Goal: Task Accomplishment & Management: Manage account settings

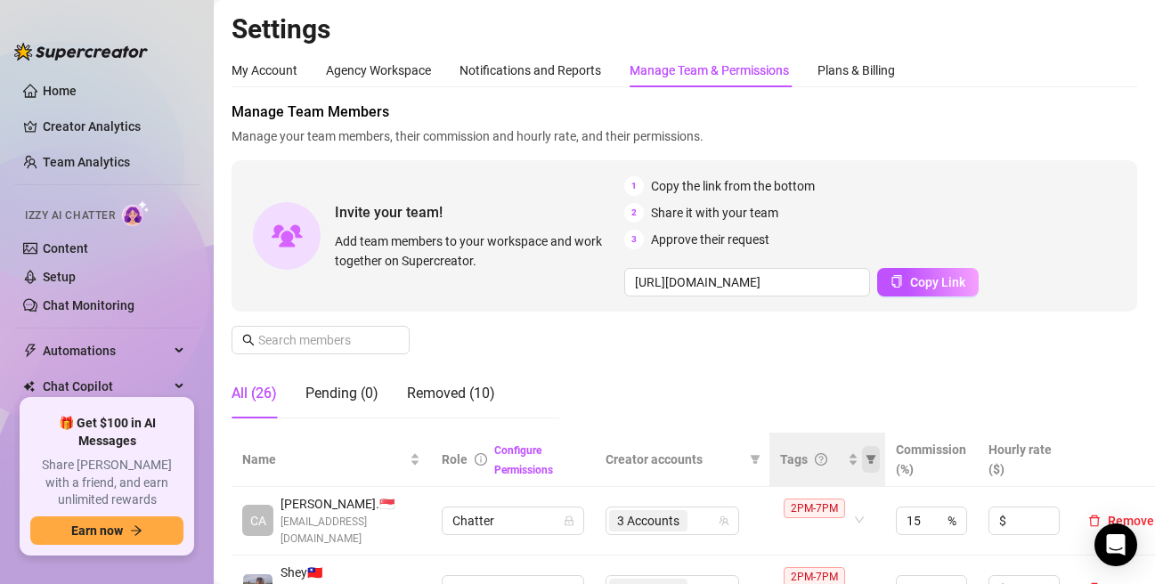
click at [868, 463] on icon "filter" at bounding box center [870, 459] width 11 height 11
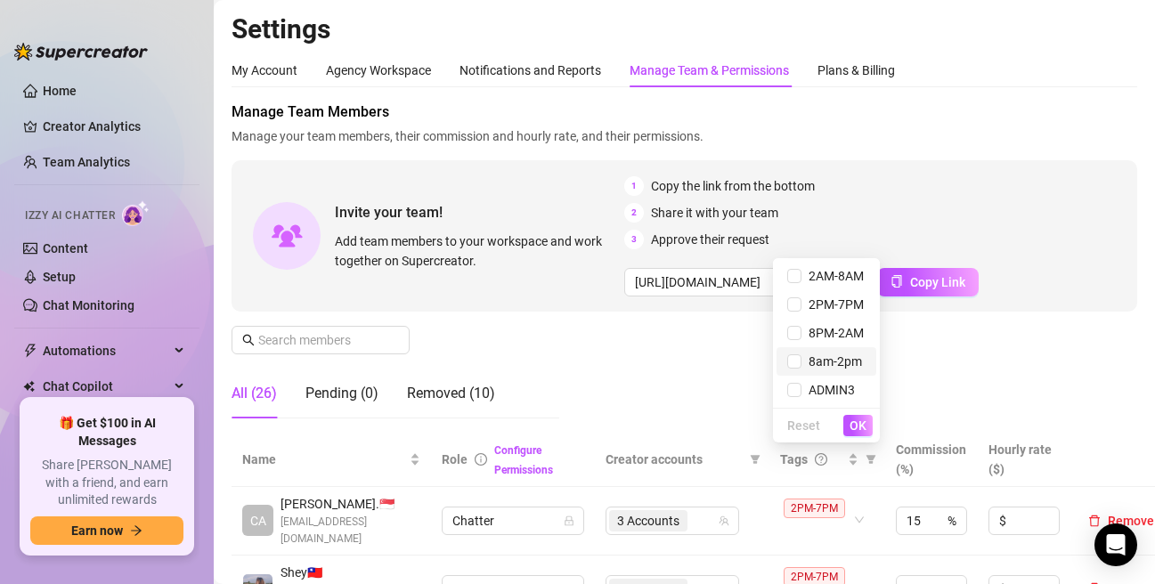
click at [807, 364] on span "8am-2pm" at bounding box center [831, 361] width 61 height 14
checkbox input "true"
click at [862, 423] on span "OK" at bounding box center [857, 425] width 17 height 14
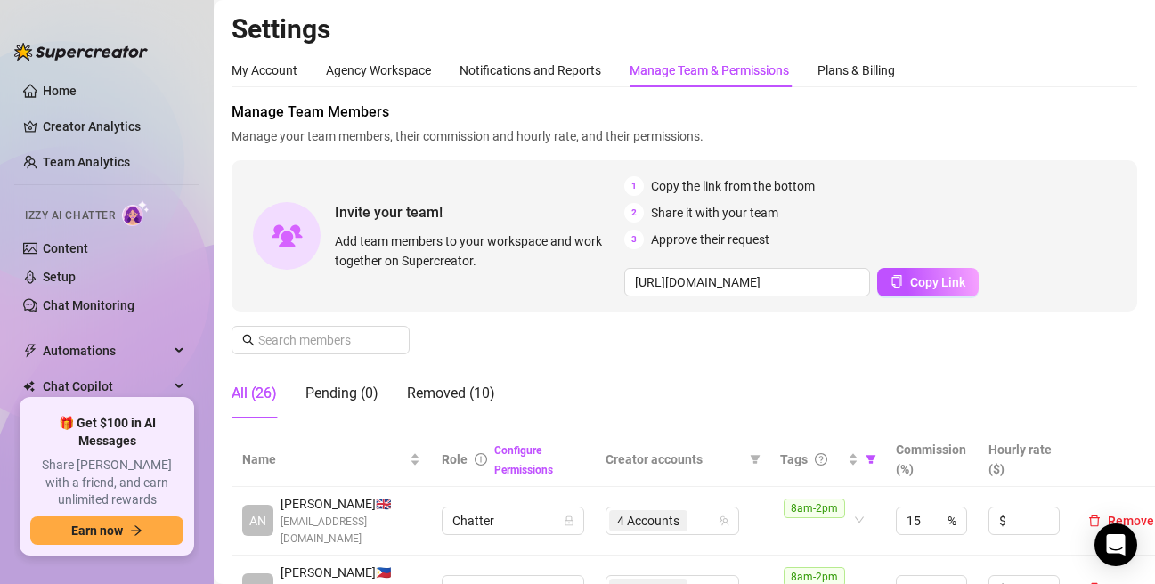
click at [830, 376] on div "Manage Team Members Manage your team members, their commission and hourly rate,…" at bounding box center [683, 266] width 905 height 331
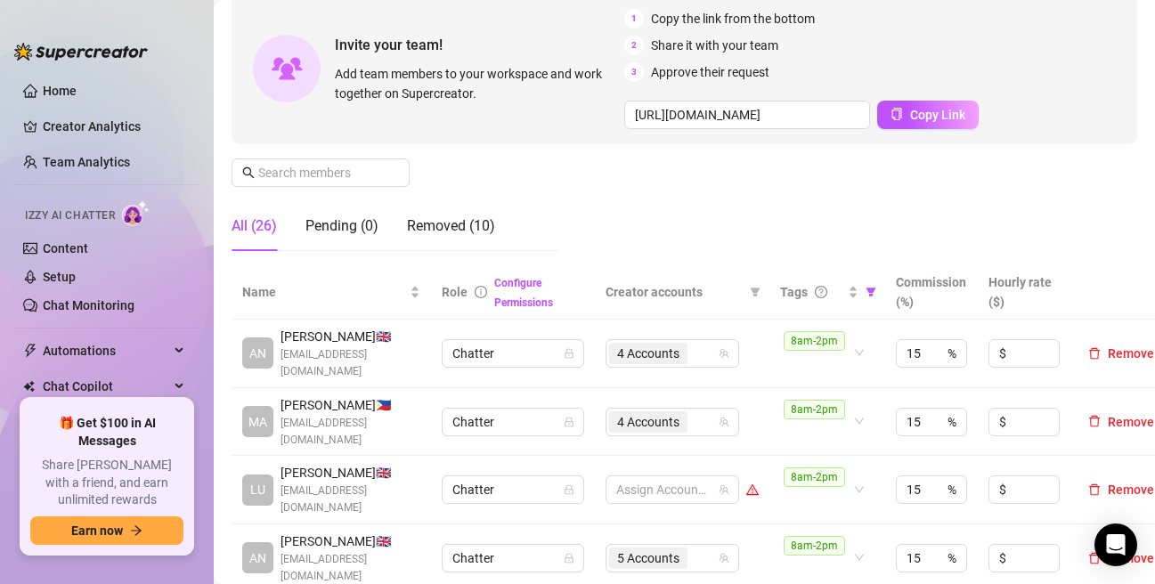
scroll to position [267, 0]
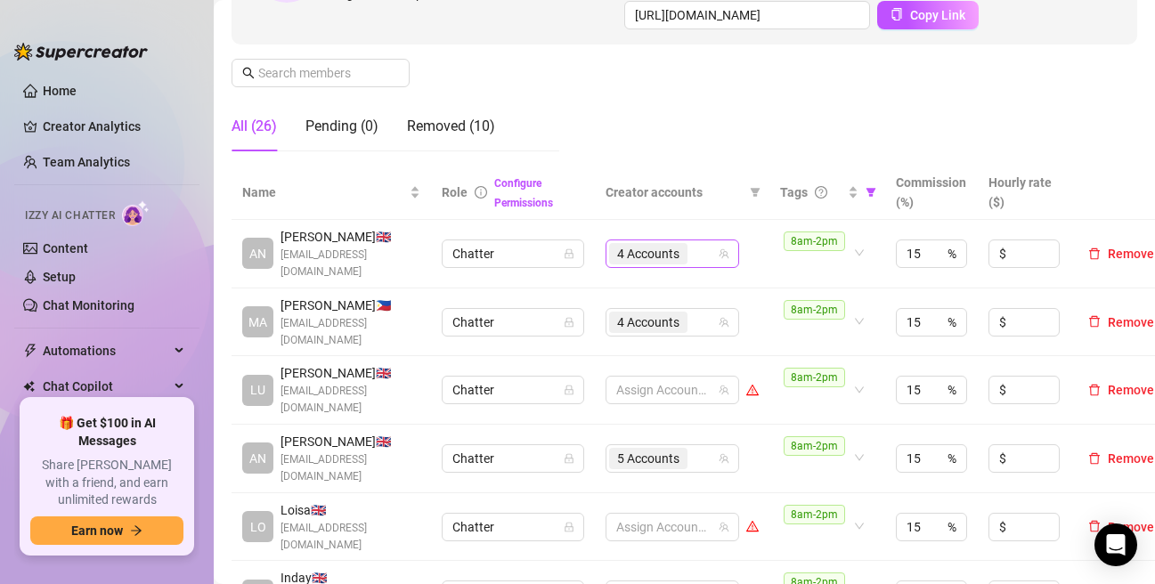
click at [705, 254] on div "4 Accounts" at bounding box center [663, 253] width 108 height 25
click at [104, 3] on aside "Home Creator Analytics Team Analytics Izzy AI Chatter Content Setup Chat Monito…" at bounding box center [107, 292] width 214 height 584
click at [705, 251] on div "4 Accounts" at bounding box center [663, 253] width 108 height 25
click at [117, 4] on aside "Home Creator Analytics Team Analytics Izzy AI Chatter Content Setup Chat Monito…" at bounding box center [107, 292] width 214 height 584
click at [693, 257] on input "search" at bounding box center [693, 253] width 4 height 21
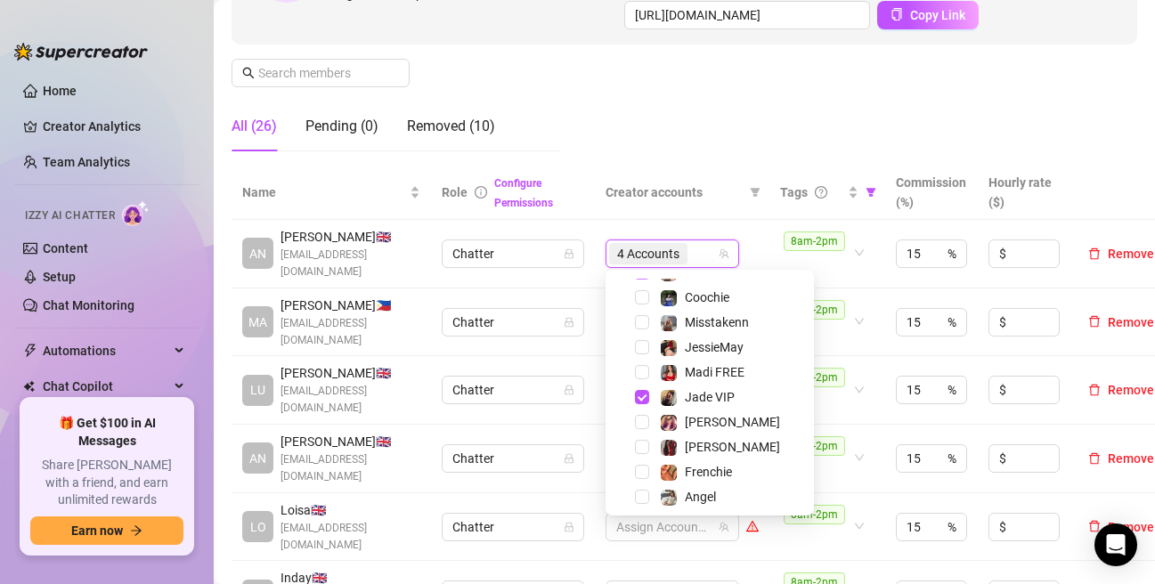
scroll to position [178, 0]
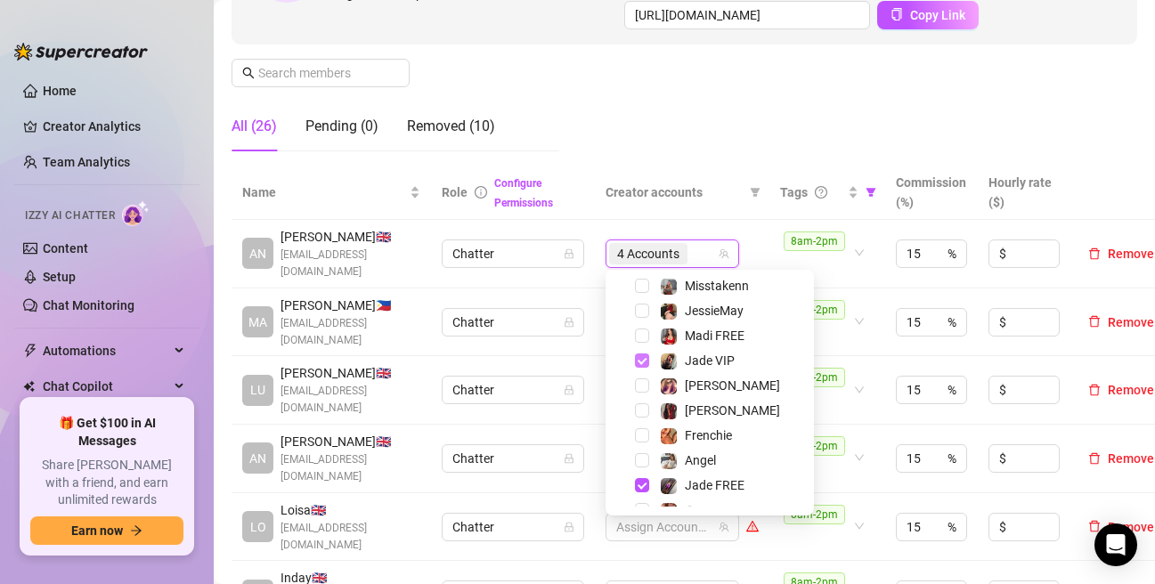
click at [644, 361] on span "Select tree node" at bounding box center [642, 360] width 14 height 14
click at [640, 486] on span "Select tree node" at bounding box center [642, 485] width 14 height 14
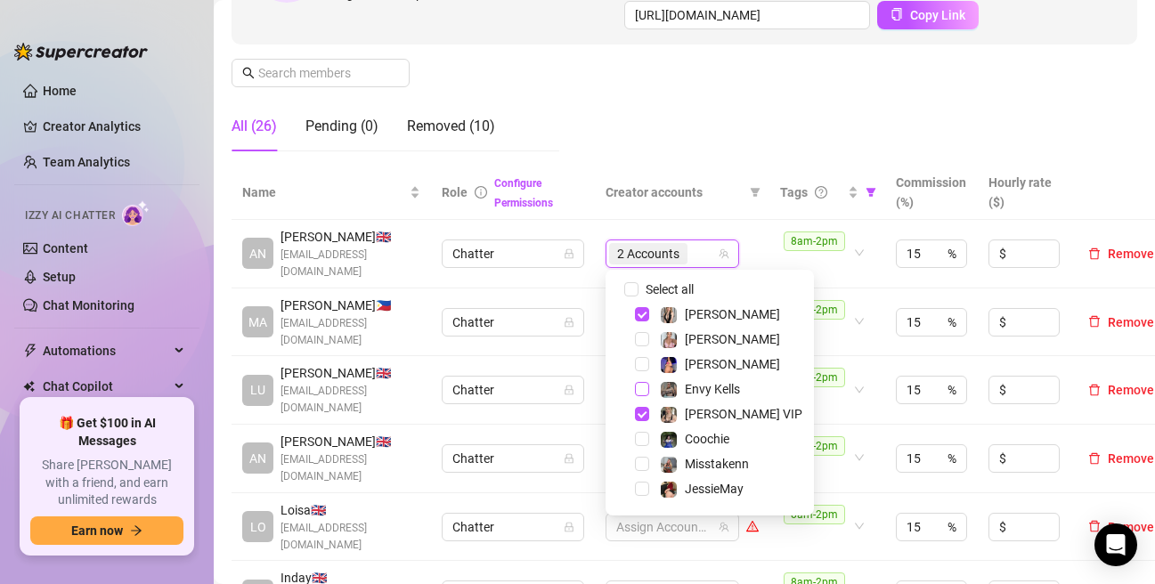
click at [643, 391] on span "Select tree node" at bounding box center [642, 389] width 14 height 14
click at [646, 340] on span "Select tree node" at bounding box center [642, 339] width 14 height 14
click at [784, 141] on div "Manage Team Members Manage your team members, their commission and hourly rate,…" at bounding box center [683, -1] width 905 height 331
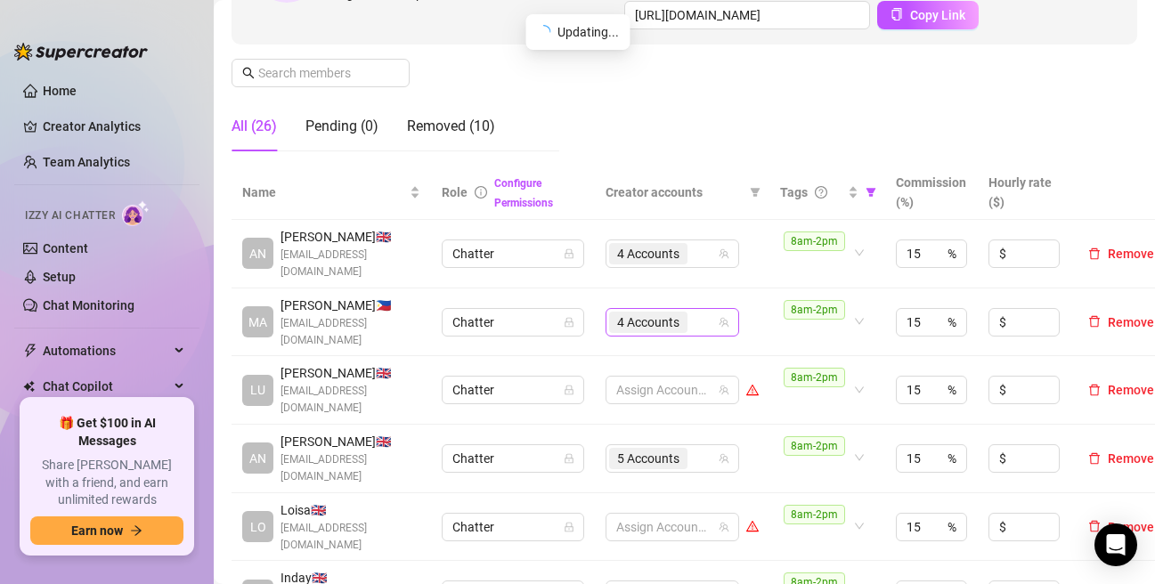
click at [686, 315] on span "4 Accounts" at bounding box center [648, 322] width 78 height 21
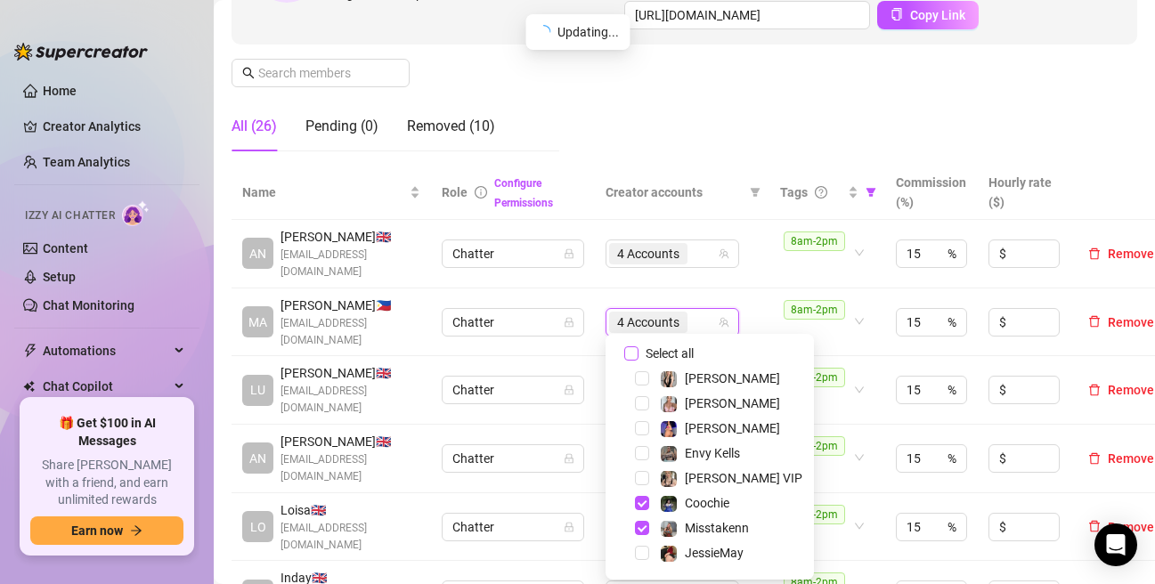
click at [628, 350] on input "Select all" at bounding box center [631, 353] width 14 height 14
checkbox input "false"
click at [742, 150] on div "Manage Team Members Manage your team members, their commission and hourly rate,…" at bounding box center [683, -1] width 905 height 331
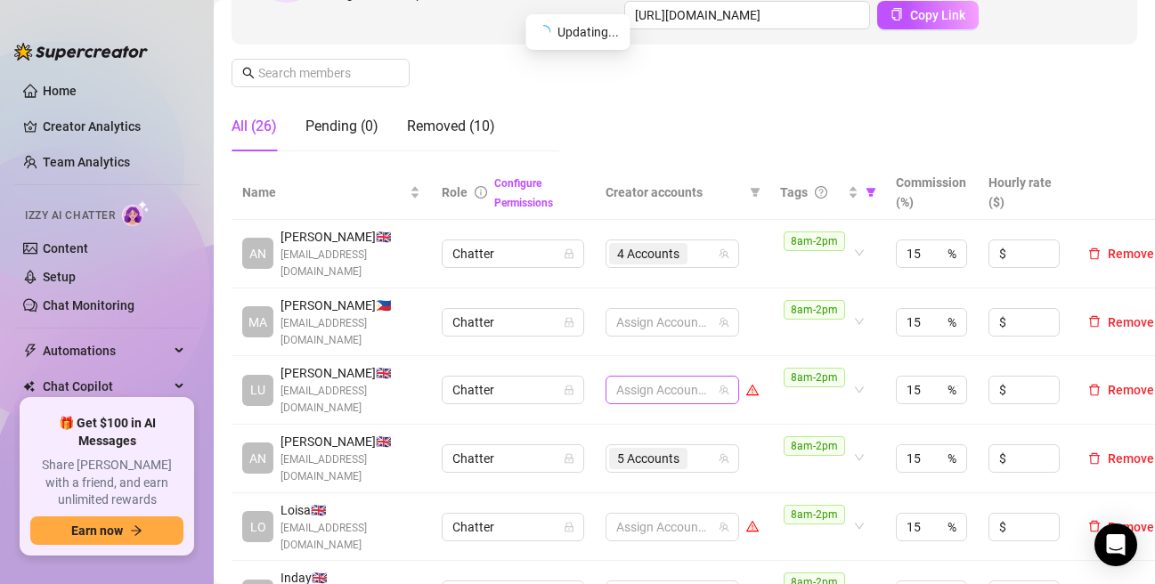
click at [638, 379] on div at bounding box center [663, 389] width 108 height 25
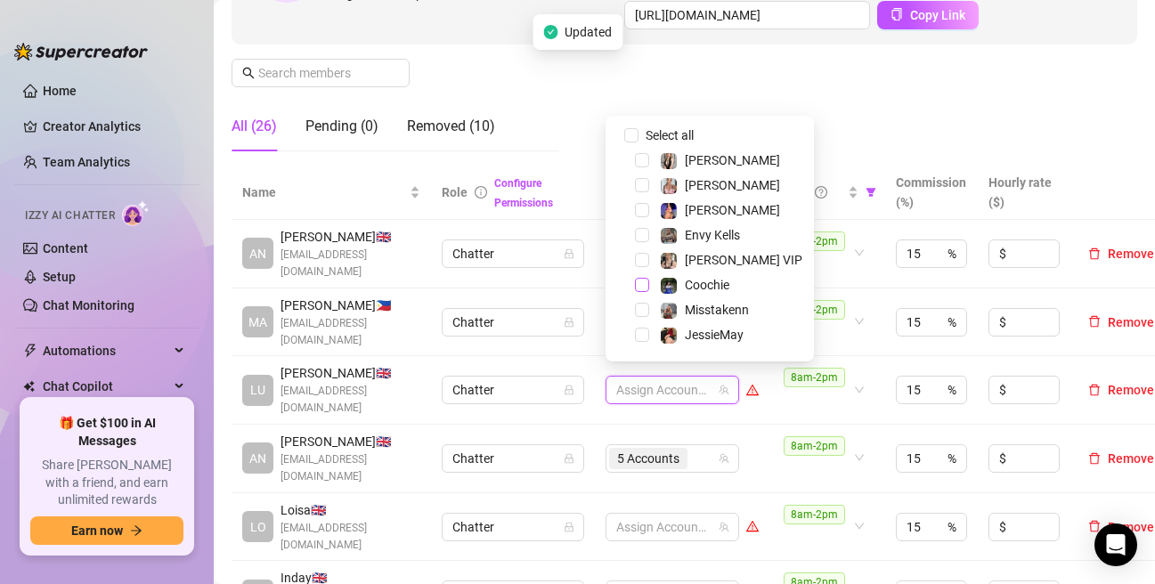
click at [644, 284] on span "Select tree node" at bounding box center [642, 285] width 14 height 14
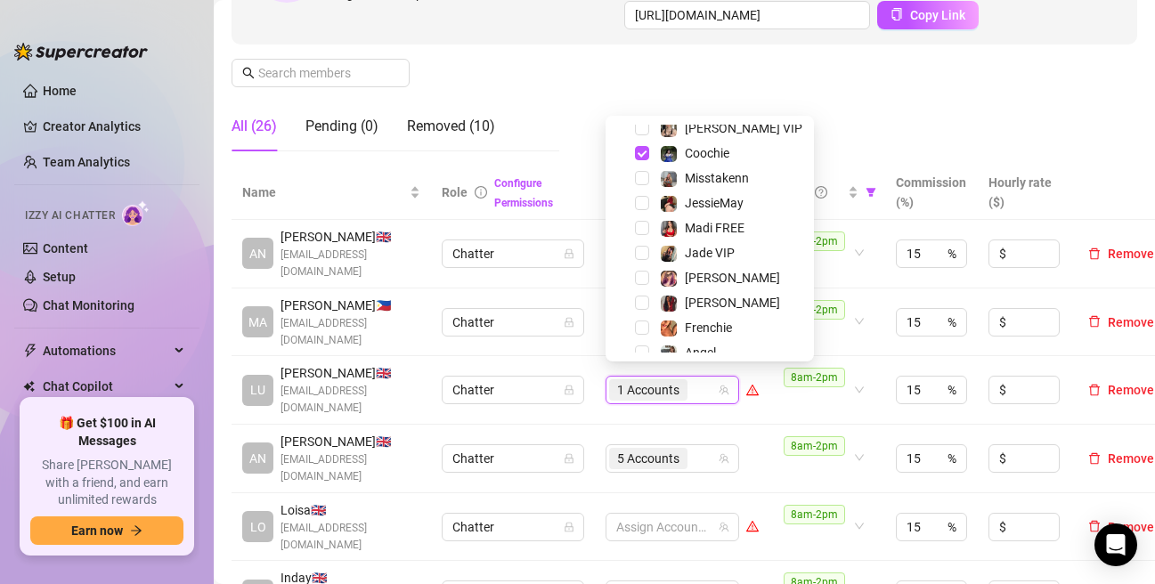
scroll to position [221, 0]
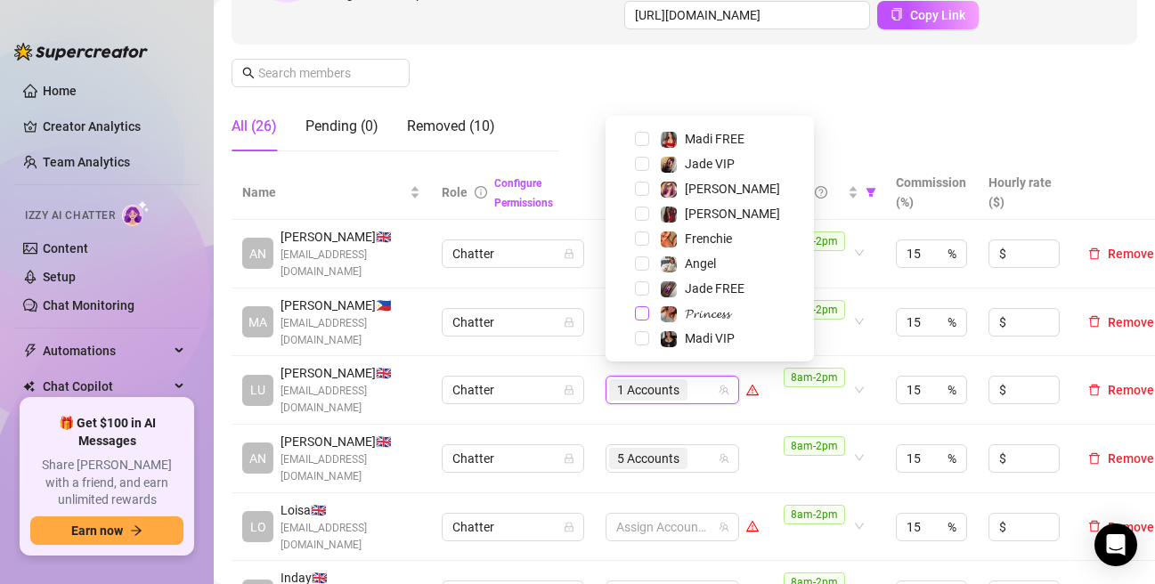
click at [641, 316] on span "Select tree node" at bounding box center [642, 313] width 14 height 14
click at [645, 215] on span "Select tree node" at bounding box center [642, 214] width 14 height 14
click at [936, 80] on div "Manage Team Members Manage your team members, their commission and hourly rate,…" at bounding box center [683, -1] width 905 height 331
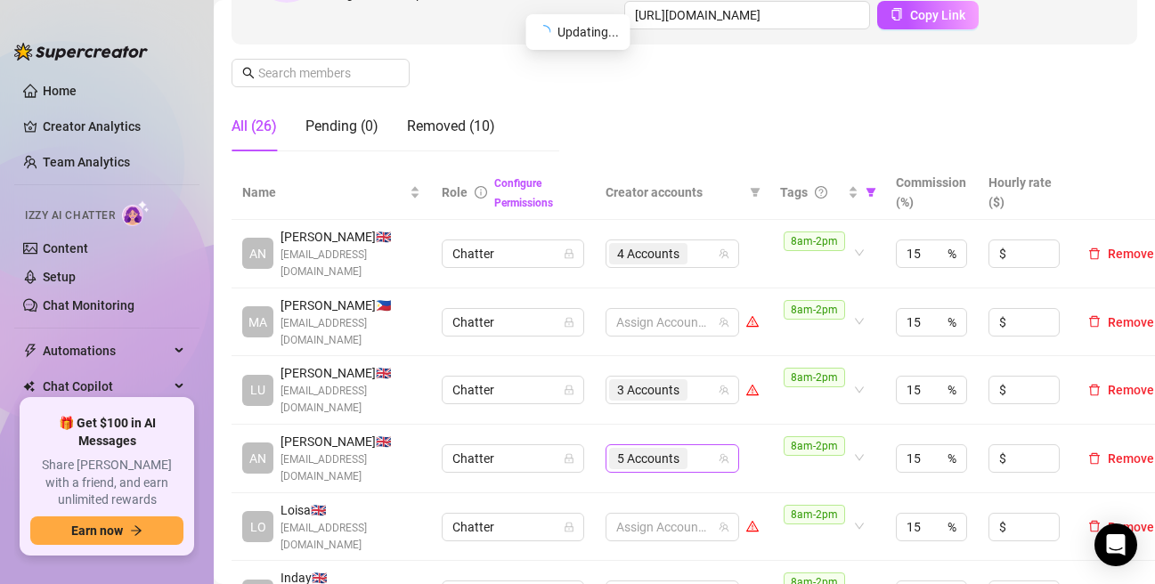
click at [706, 447] on div "5 Accounts" at bounding box center [663, 458] width 108 height 25
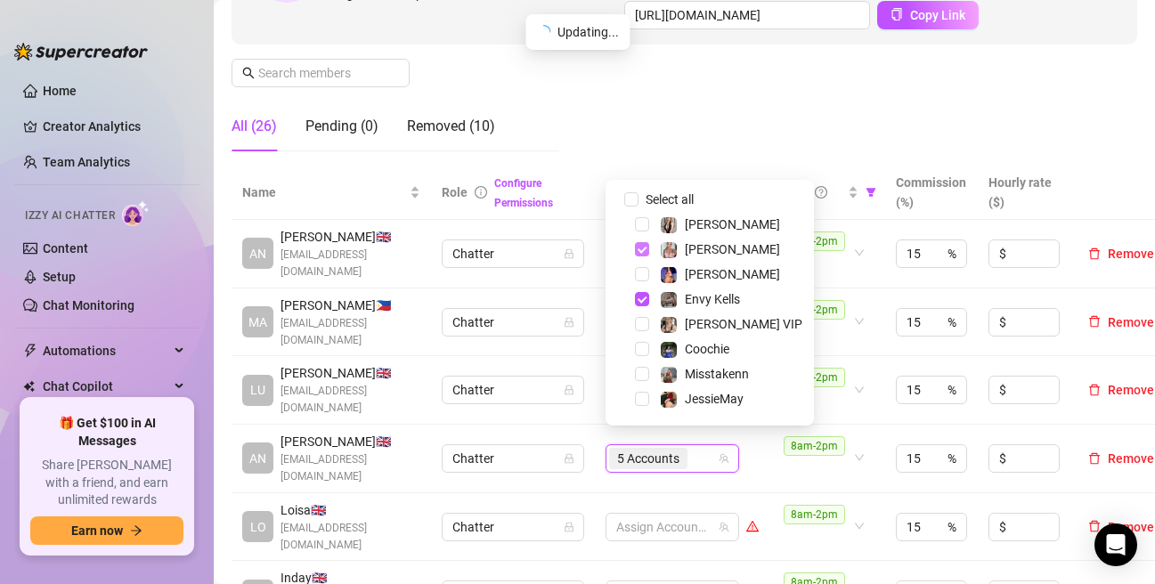
click at [637, 254] on span "Select tree node" at bounding box center [642, 249] width 14 height 14
click at [644, 307] on div "Envy Kells" at bounding box center [709, 298] width 199 height 21
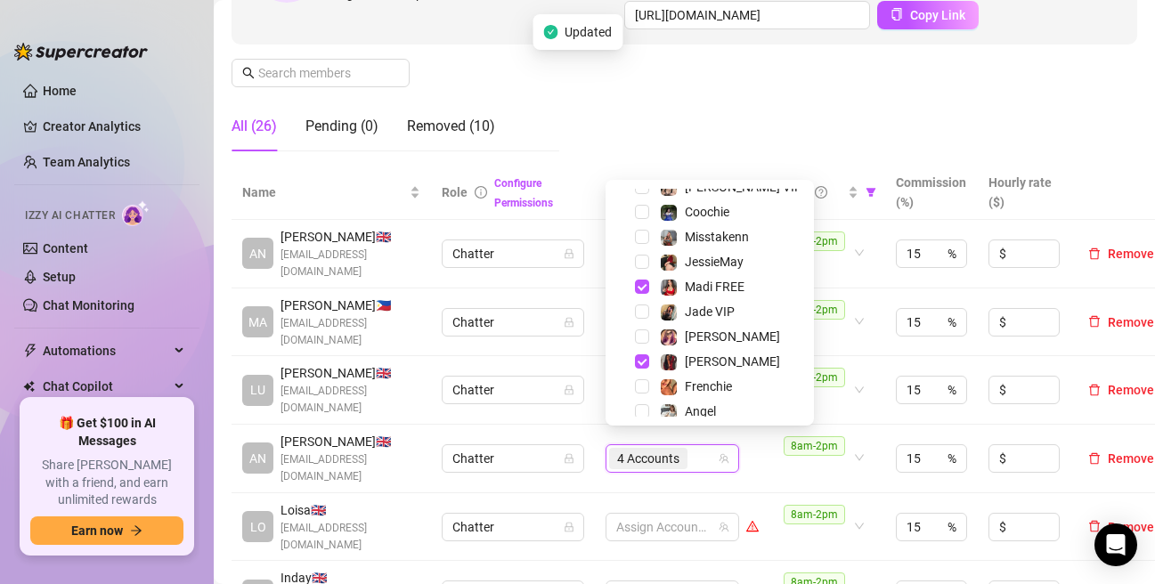
scroll to position [178, 0]
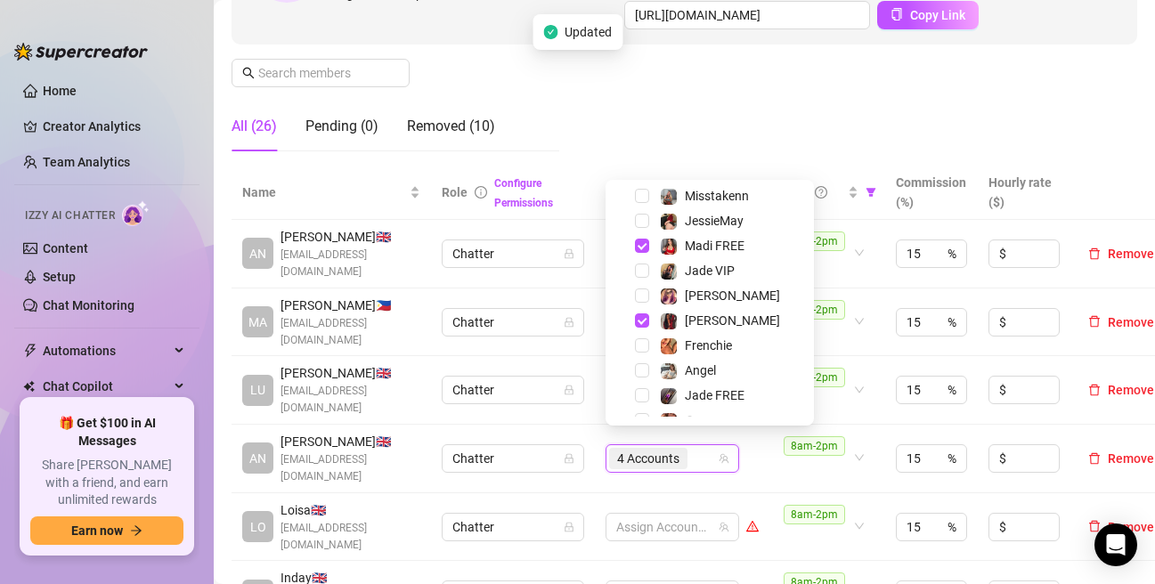
drag, startPoint x: 651, startPoint y: 239, endPoint x: 646, endPoint y: 256, distance: 17.5
click at [650, 240] on div "Madi FREE" at bounding box center [709, 245] width 199 height 21
click at [640, 322] on span "Select tree node" at bounding box center [642, 320] width 14 height 14
click at [649, 231] on div "JessieMay" at bounding box center [709, 220] width 199 height 21
click at [648, 247] on span "Select tree node" at bounding box center [642, 246] width 14 height 14
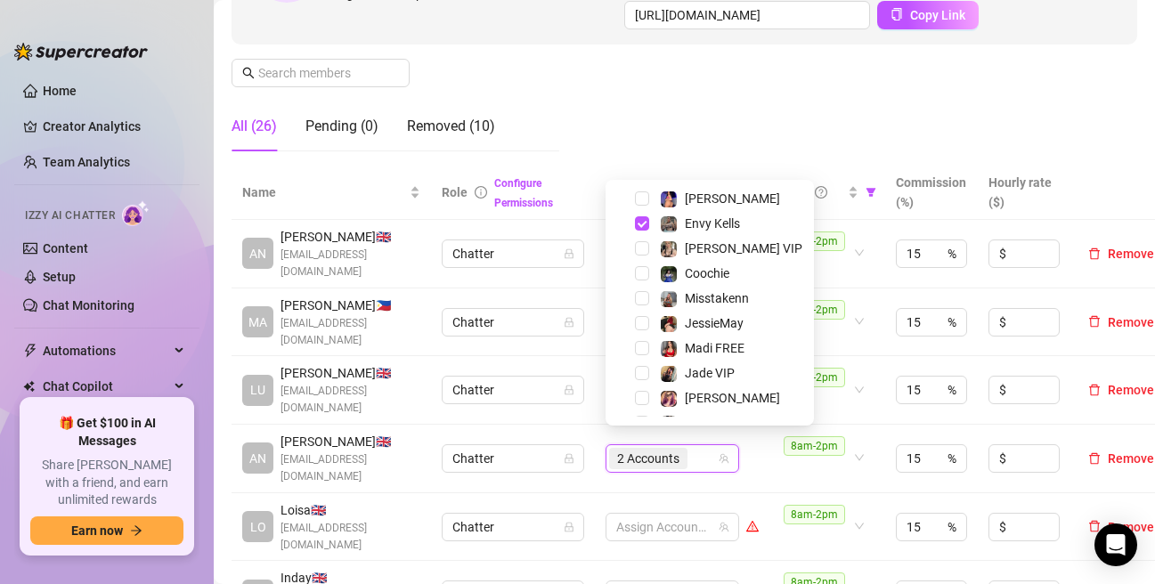
scroll to position [0, 0]
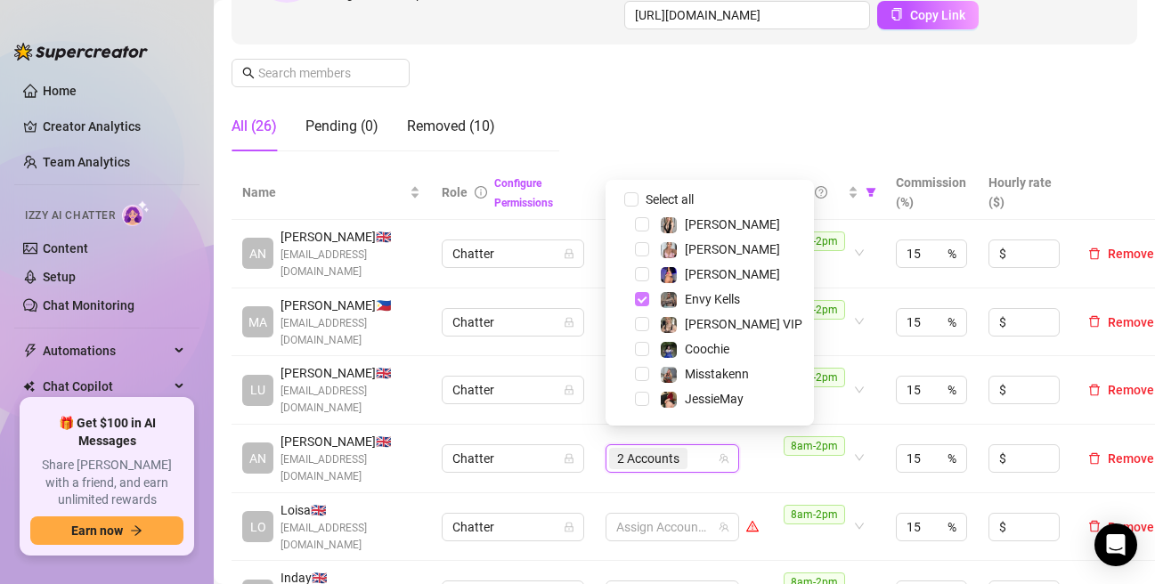
click at [642, 295] on span "Select tree node" at bounding box center [642, 299] width 14 height 14
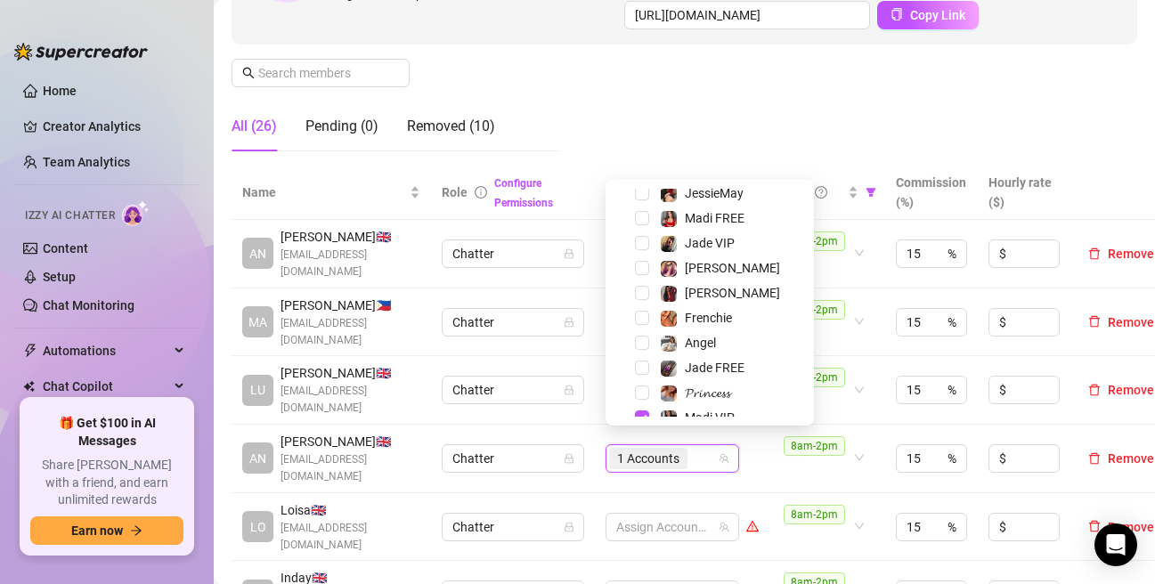
scroll to position [221, 0]
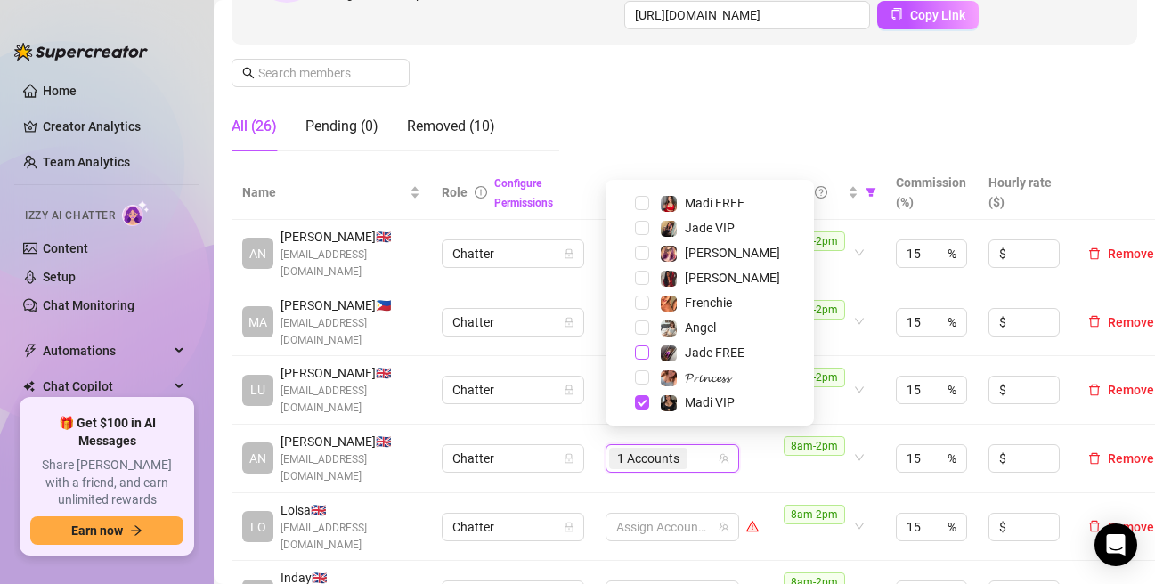
click at [636, 351] on span "Select tree node" at bounding box center [642, 352] width 14 height 14
click at [639, 403] on span "Select tree node" at bounding box center [642, 402] width 14 height 14
click at [637, 228] on span "Select tree node" at bounding box center [642, 228] width 14 height 14
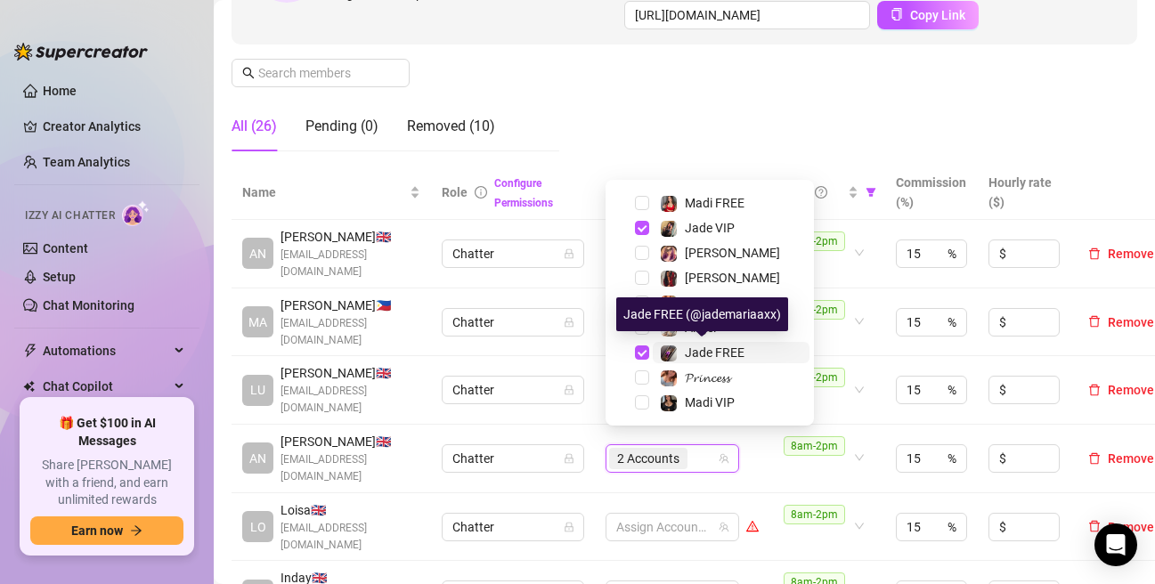
scroll to position [43, 0]
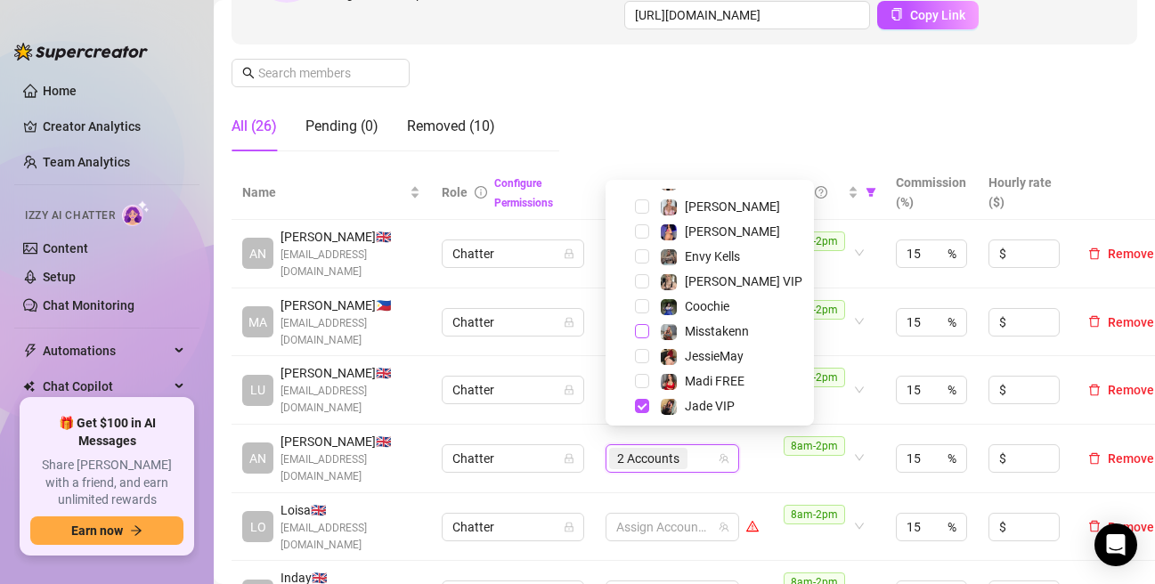
click at [644, 334] on span "Select tree node" at bounding box center [642, 331] width 14 height 14
click at [638, 101] on div "Manage Team Members Manage your team members, their commission and hourly rate,…" at bounding box center [683, -1] width 905 height 331
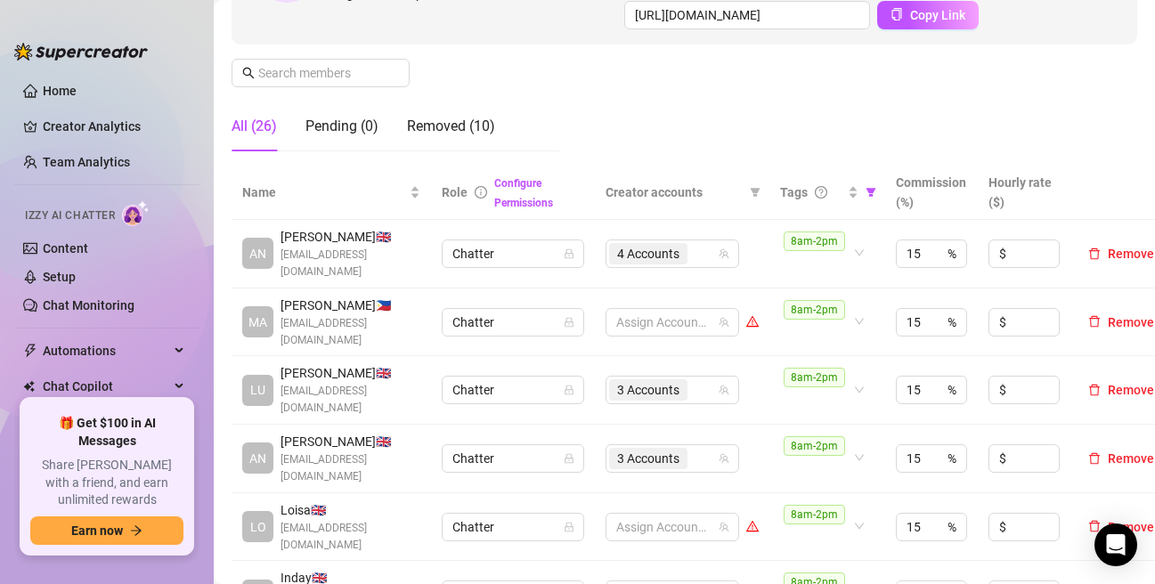
scroll to position [445, 0]
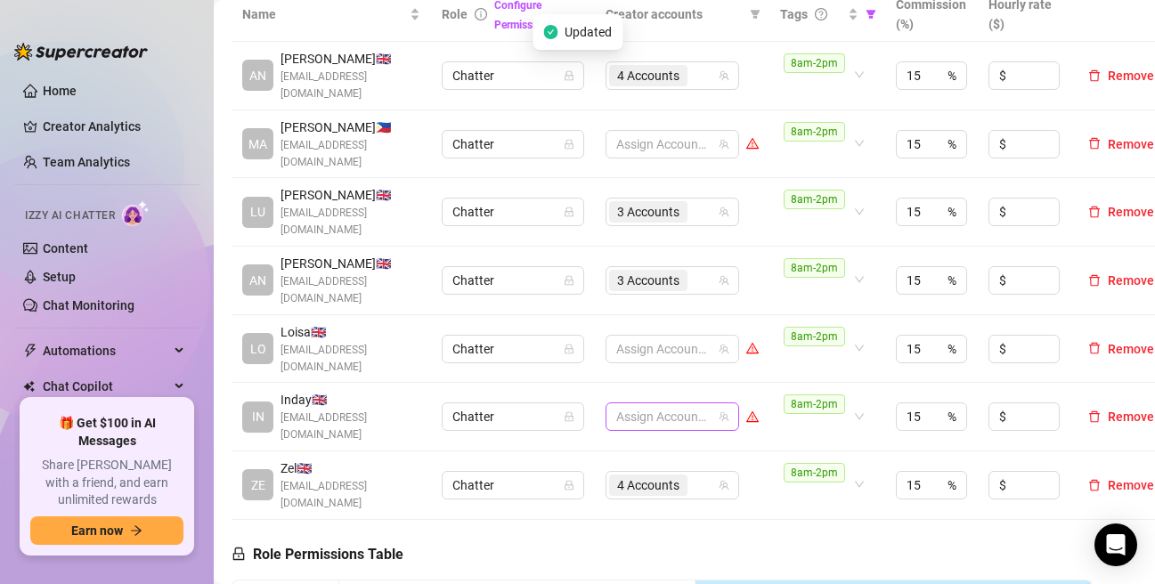
click at [654, 404] on div at bounding box center [663, 416] width 108 height 25
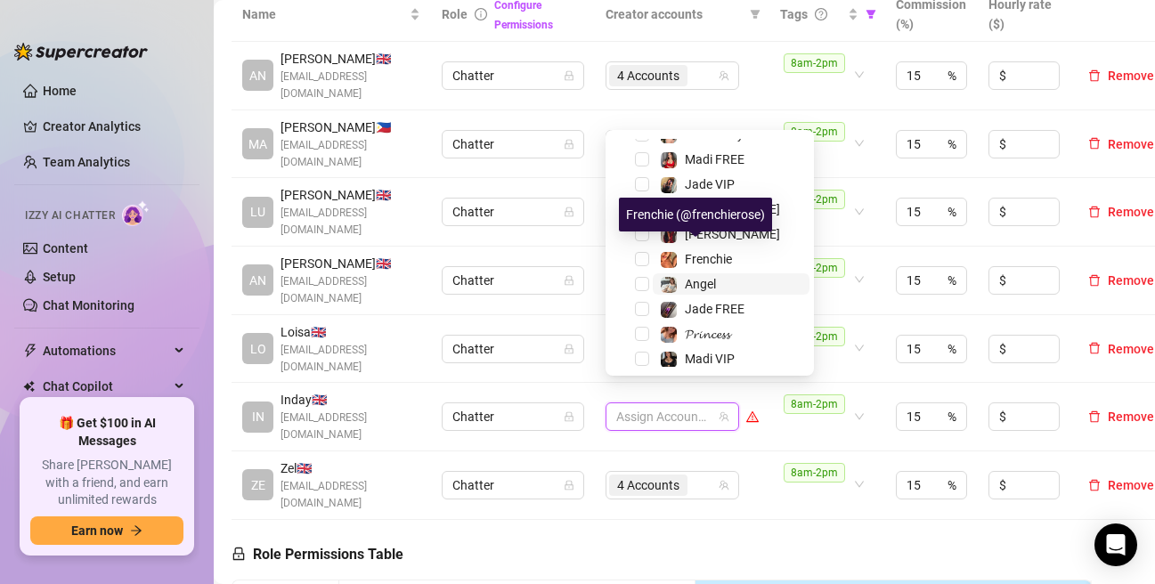
scroll to position [221, 0]
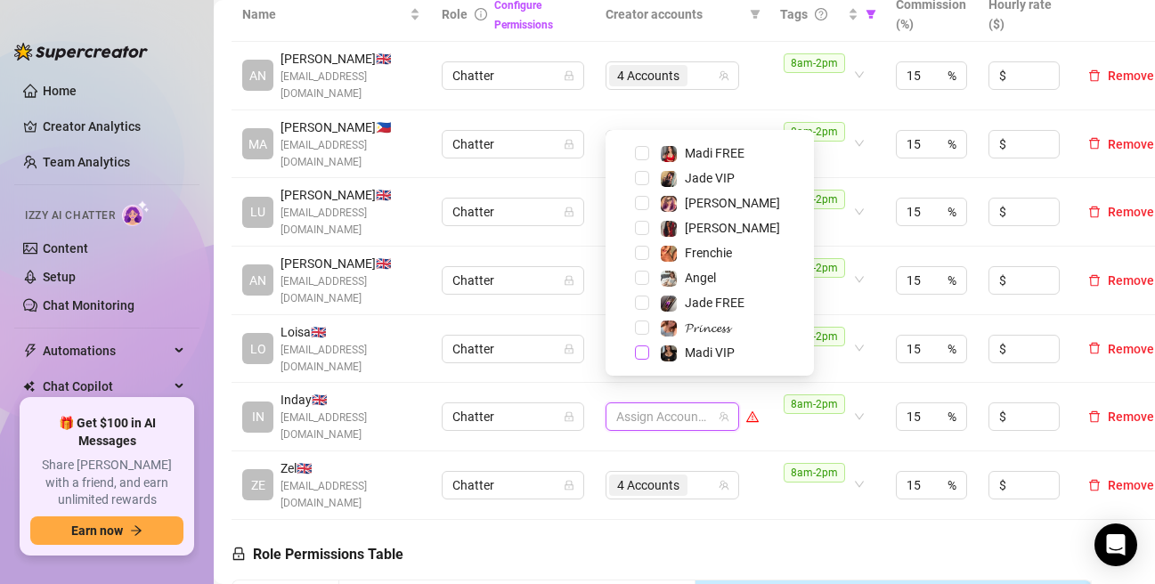
click at [641, 351] on span "Select tree node" at bounding box center [642, 352] width 14 height 14
click at [644, 151] on span "Select tree node" at bounding box center [642, 153] width 14 height 14
click at [644, 278] on span "Select tree node" at bounding box center [642, 278] width 14 height 14
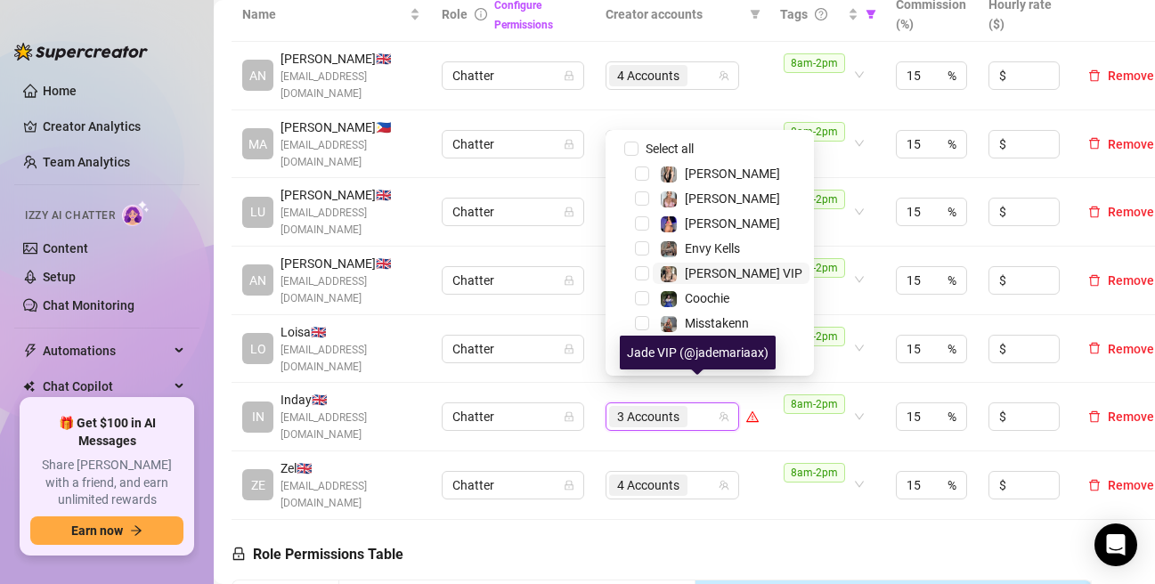
scroll to position [0, 0]
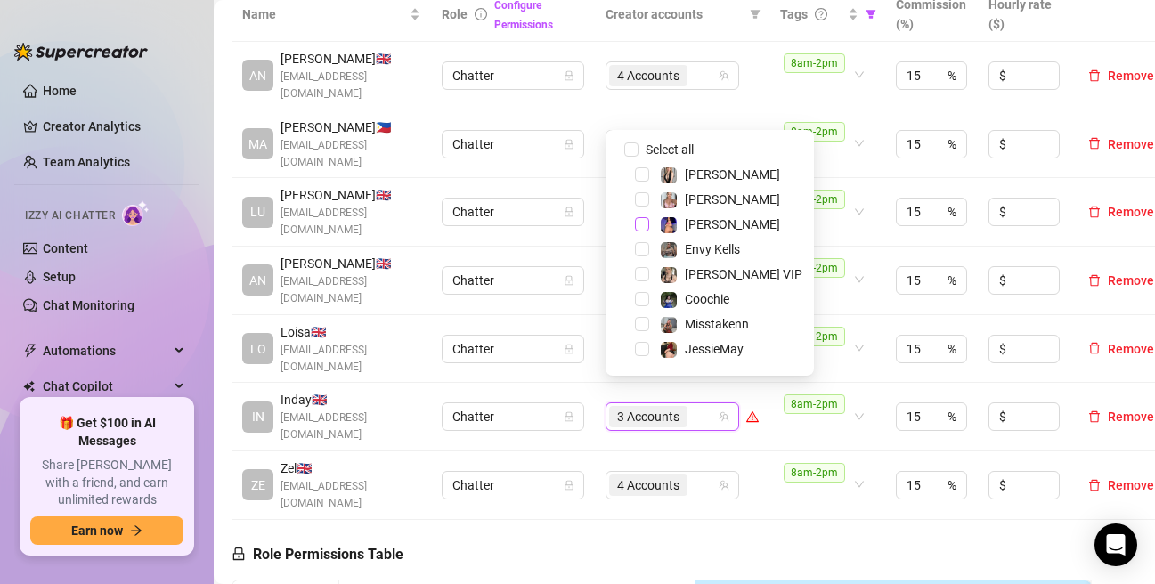
click at [643, 223] on span "Select tree node" at bounding box center [642, 224] width 14 height 14
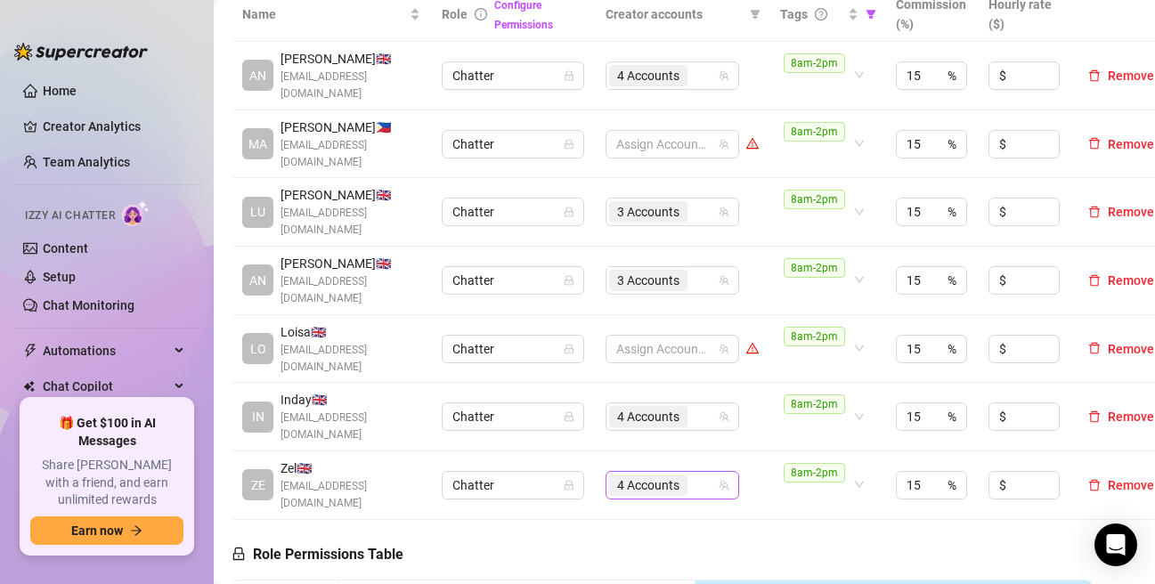
click at [628, 475] on span "4 Accounts" at bounding box center [648, 485] width 62 height 20
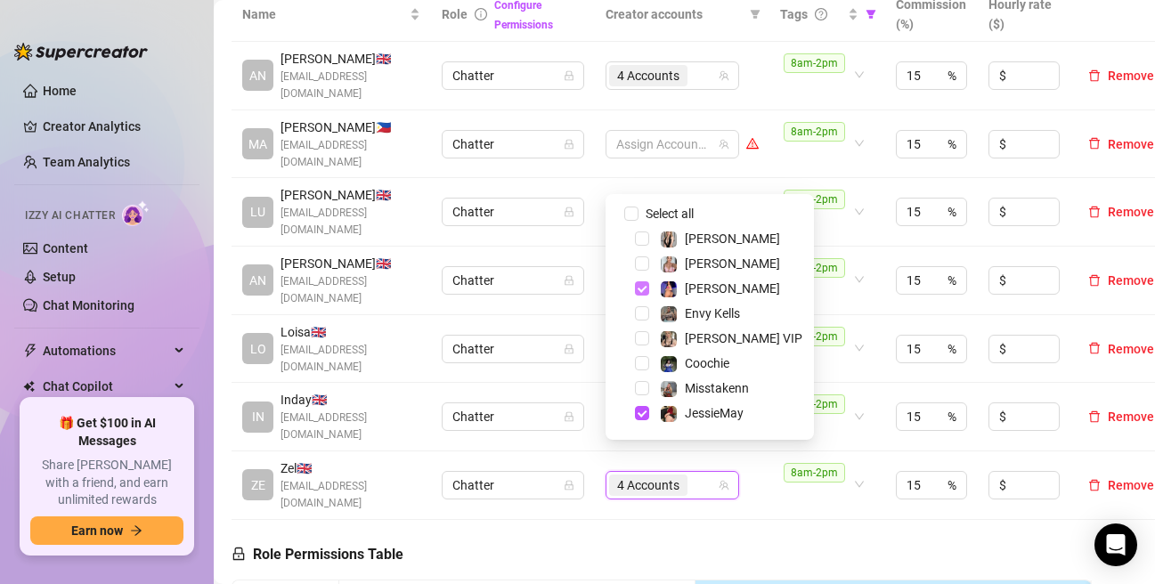
click at [642, 291] on span "Select tree node" at bounding box center [642, 288] width 14 height 14
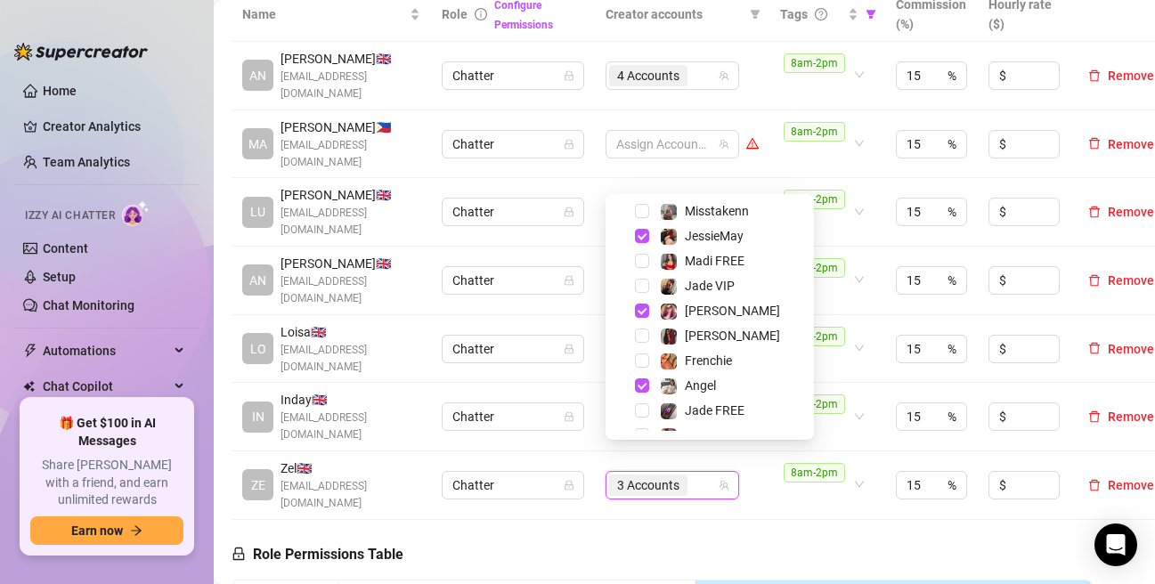
scroll to position [178, 0]
click at [643, 387] on span "Select tree node" at bounding box center [642, 384] width 14 height 14
click at [645, 366] on span "Select tree node" at bounding box center [642, 360] width 14 height 14
